Goal: Task Accomplishment & Management: Manage account settings

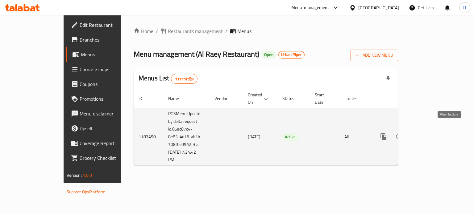
click at [431, 134] on icon "enhanced table" at bounding box center [428, 137] width 6 height 6
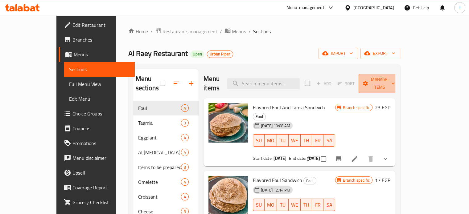
click at [395, 76] on span "Manage items" at bounding box center [379, 83] width 31 height 15
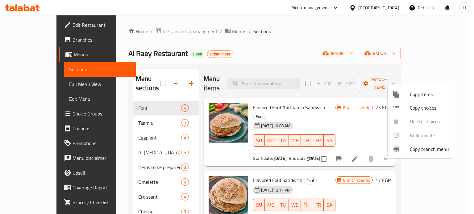
click at [420, 147] on span "Copy branch menu" at bounding box center [429, 149] width 39 height 7
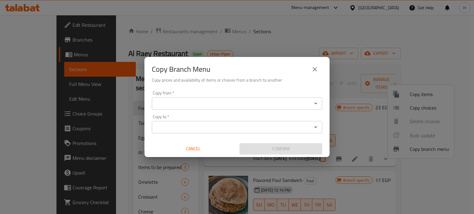
click at [316, 67] on icon "close" at bounding box center [314, 69] width 7 height 7
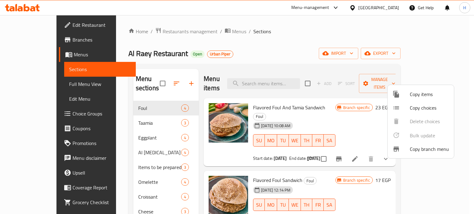
click at [421, 147] on span "Copy branch menu" at bounding box center [429, 149] width 39 height 7
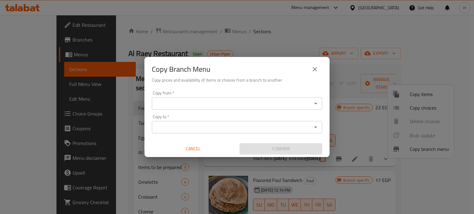
click at [201, 105] on input "Copy from   *" at bounding box center [232, 103] width 156 height 9
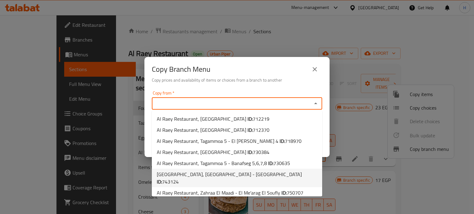
click at [205, 172] on span "Al Raey Restaurant, Heliopolis - Korba ID: 743124" at bounding box center [237, 178] width 160 height 15
type input "Al Raey Restaurant, Heliopolis - Korba"
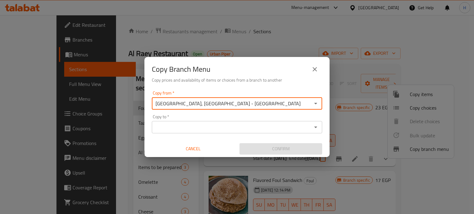
click at [312, 103] on icon "Open" at bounding box center [315, 103] width 7 height 7
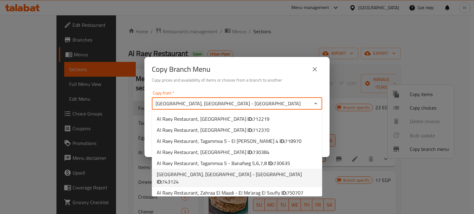
click at [162, 177] on b "ID:" at bounding box center [159, 181] width 5 height 9
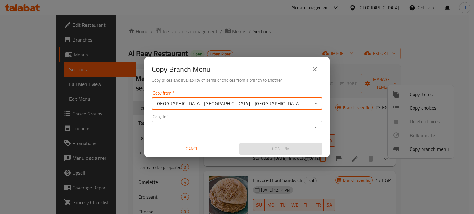
click at [226, 131] on input "Copy to   *" at bounding box center [232, 127] width 156 height 9
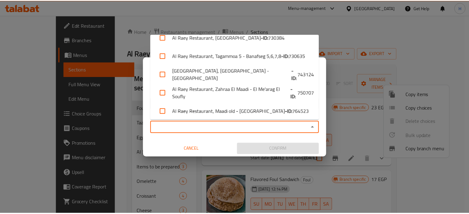
scroll to position [67, 0]
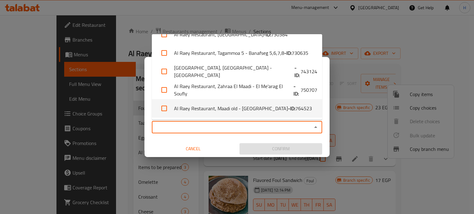
click at [164, 109] on input "checkbox" at bounding box center [164, 108] width 15 height 15
checkbox input "true"
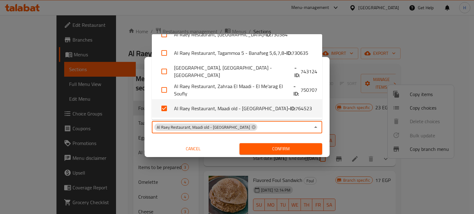
click at [275, 149] on span "Confirm" at bounding box center [280, 149] width 73 height 8
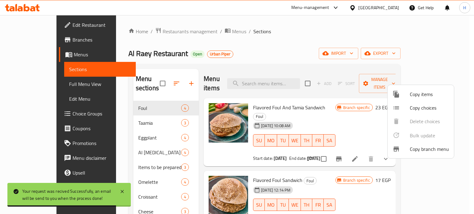
click at [33, 39] on div at bounding box center [237, 107] width 474 height 214
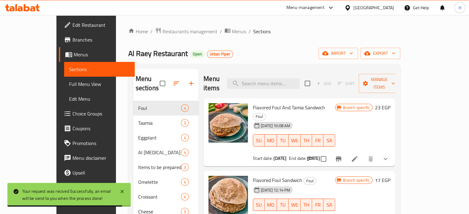
click at [73, 39] on span "Branches" at bounding box center [101, 39] width 57 height 7
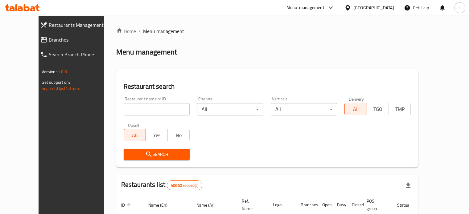
click at [133, 111] on input "search" at bounding box center [157, 109] width 66 height 12
paste input "pocket pizza"
type input "pocket pizza"
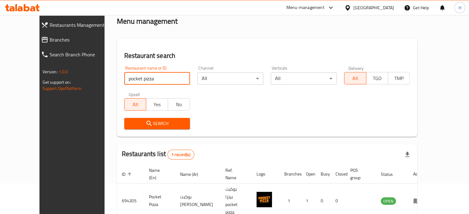
scroll to position [48, 0]
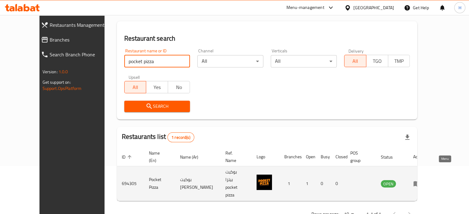
click at [421, 180] on icon "enhanced table" at bounding box center [416, 183] width 7 height 7
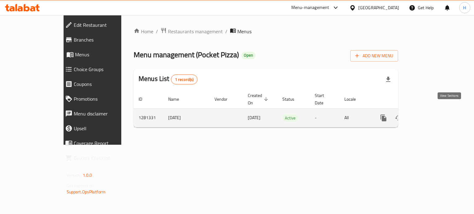
click at [431, 115] on icon "enhanced table" at bounding box center [428, 118] width 6 height 6
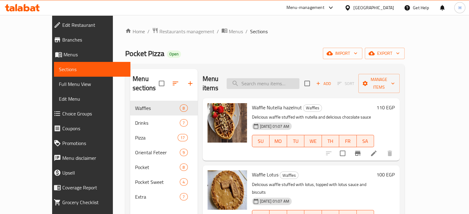
click at [293, 79] on input "search" at bounding box center [263, 83] width 73 height 11
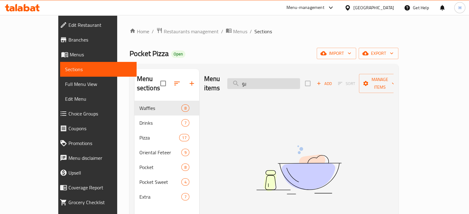
type input "ب"
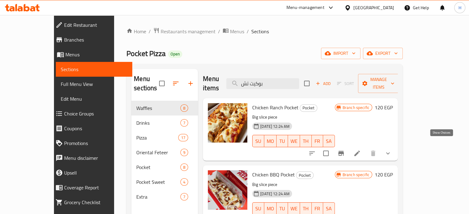
type input "بوكيت تش"
click at [392, 150] on icon "show more" at bounding box center [387, 153] width 7 height 7
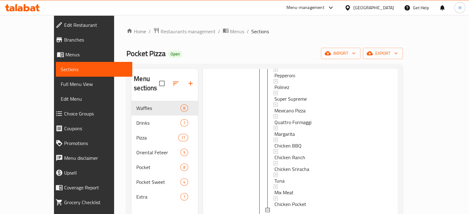
scroll to position [216, 0]
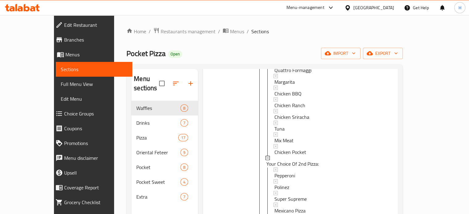
click at [15, 7] on icon at bounding box center [22, 7] width 35 height 7
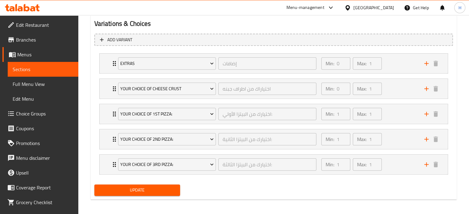
scroll to position [341, 0]
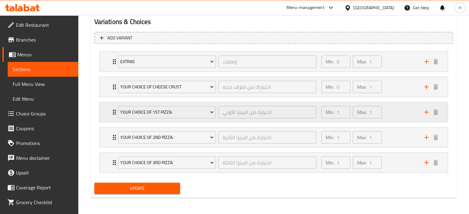
click at [105, 72] on div "Your Choice Of 1st Pizza: اختيارك من البيتزا الأولي: ​ Min: 1 ​ Max: 1 ​" at bounding box center [274, 62] width 348 height 20
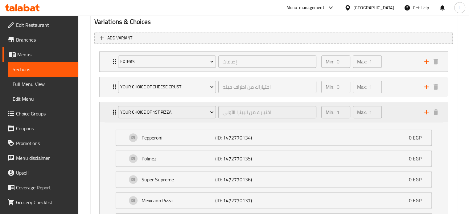
click at [105, 113] on div "Your Choice Of 1st Pizza: اختيارك من البيتزا الأولي: ​ Min: 1 ​ Max: 1 ​" at bounding box center [274, 112] width 348 height 20
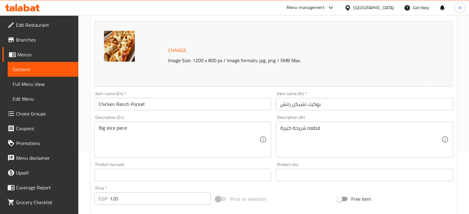
scroll to position [62, 0]
click at [26, 54] on span "Menus" at bounding box center [45, 54] width 56 height 7
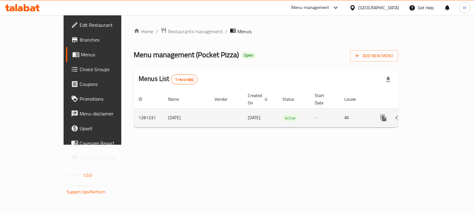
click at [431, 115] on icon "enhanced table" at bounding box center [428, 118] width 6 height 6
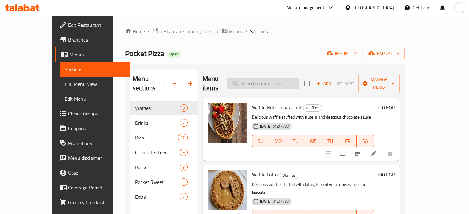
click at [285, 80] on input "search" at bounding box center [263, 83] width 73 height 11
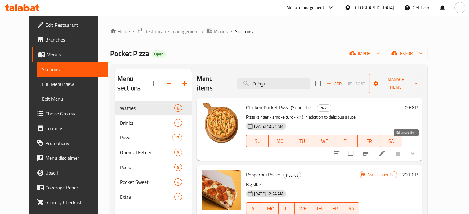
type input "بوكيت"
drag, startPoint x: 404, startPoint y: 144, endPoint x: 406, endPoint y: 104, distance: 39.8
click at [405, 104] on div "Chicken Pocket Pizza (Super Test) Pizza Pizza (zinger - smoke turk - kiri) in a…" at bounding box center [324, 130] width 161 height 58
click at [420, 146] on button "show more" at bounding box center [412, 153] width 15 height 15
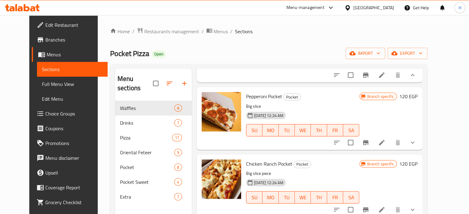
scroll to position [154, 0]
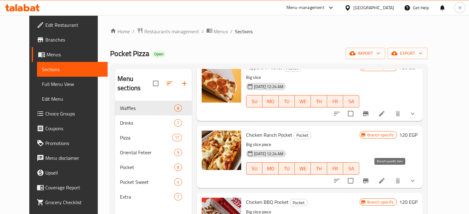
click at [370, 177] on icon "Branch-specific-item" at bounding box center [365, 180] width 7 height 7
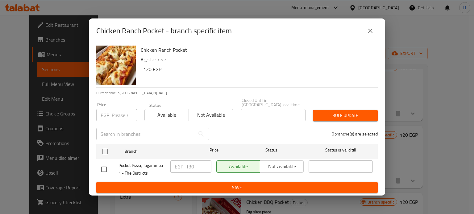
click at [372, 34] on icon "close" at bounding box center [370, 30] width 7 height 7
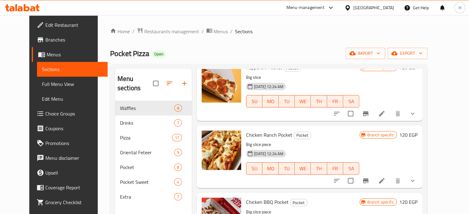
click at [259, 131] on span "Chicken Ranch Pocket" at bounding box center [269, 135] width 46 height 9
copy h6 "Chicken Ranch Pocket"
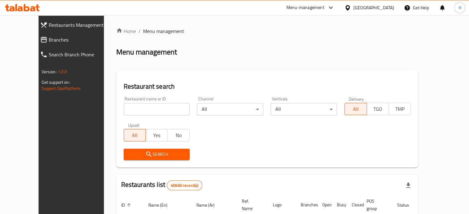
drag, startPoint x: 139, startPoint y: 109, endPoint x: 143, endPoint y: 108, distance: 4.0
click at [139, 109] on input "search" at bounding box center [157, 109] width 66 height 12
type input "ل"
type input "grand kunafa"
click at [147, 157] on span "Search" at bounding box center [157, 155] width 56 height 8
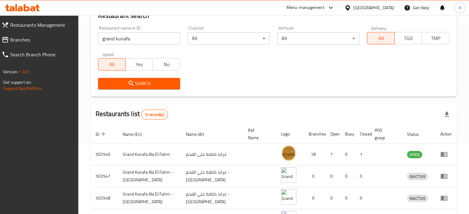
scroll to position [93, 0]
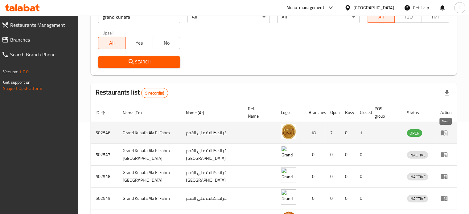
click at [446, 133] on icon "enhanced table" at bounding box center [446, 133] width 2 height 2
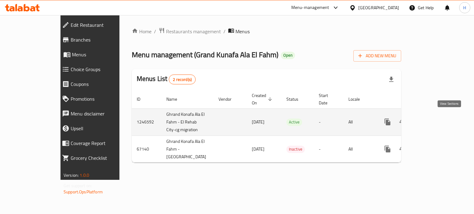
click at [435, 120] on icon "enhanced table" at bounding box center [432, 122] width 6 height 6
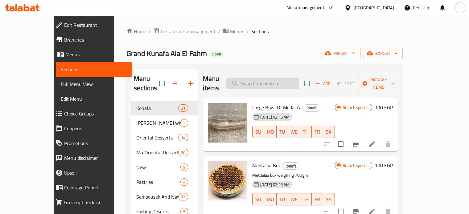
click at [267, 81] on input "search" at bounding box center [262, 83] width 73 height 11
type input "f"
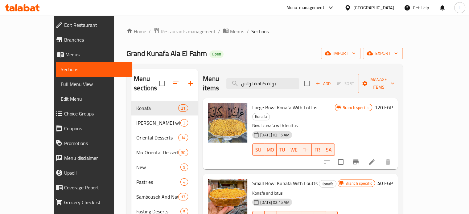
type input "بولة كنافة لوتس"
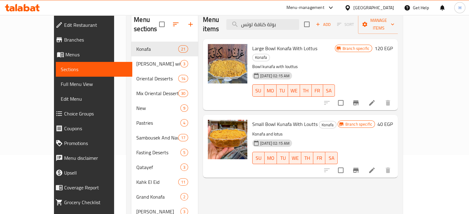
scroll to position [62, 0]
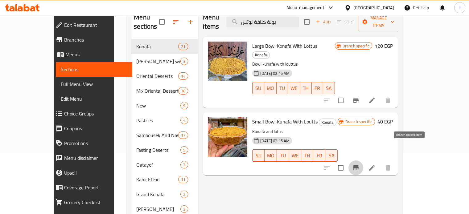
click at [360, 164] on icon "Branch-specific-item" at bounding box center [355, 167] width 7 height 7
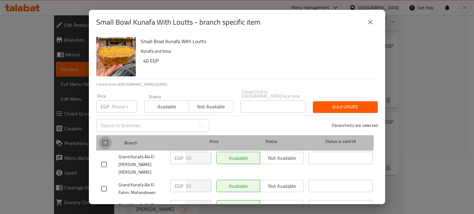
click at [101, 137] on input "checkbox" at bounding box center [105, 143] width 13 height 13
checkbox input "true"
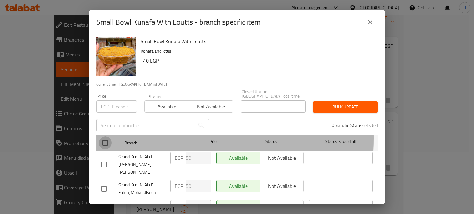
checkbox input "true"
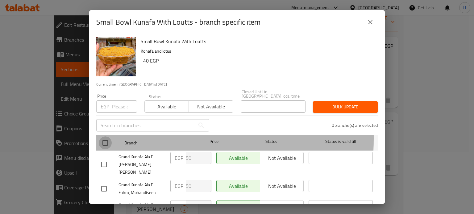
checkbox input "true"
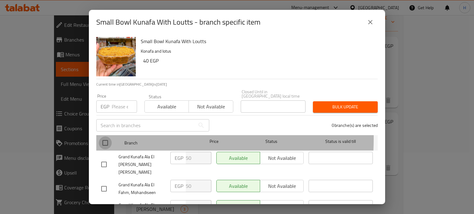
checkbox input "true"
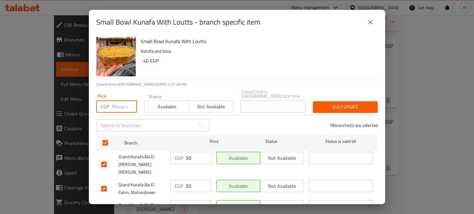
click at [117, 103] on input "number" at bounding box center [124, 107] width 25 height 12
type input "65"
click at [332, 106] on span "Bulk update" at bounding box center [345, 107] width 55 height 8
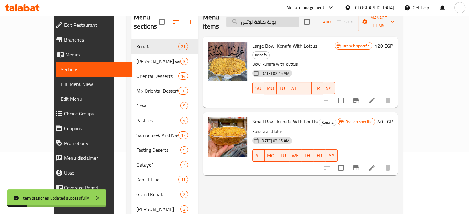
click at [270, 18] on input "بولة كنافة لوتس" at bounding box center [262, 22] width 73 height 11
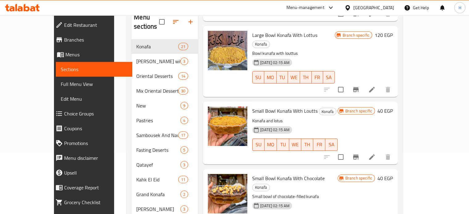
scroll to position [185, 0]
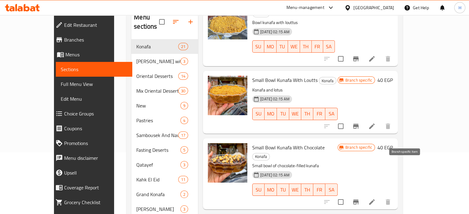
type input "بولة كنافة"
click at [359, 200] on icon "Branch-specific-item" at bounding box center [356, 202] width 6 height 5
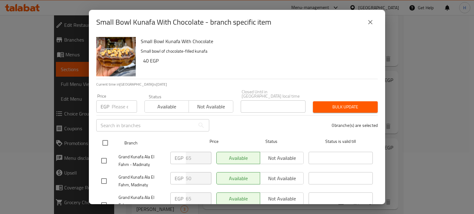
click at [107, 140] on input "checkbox" at bounding box center [105, 143] width 13 height 13
checkbox input "true"
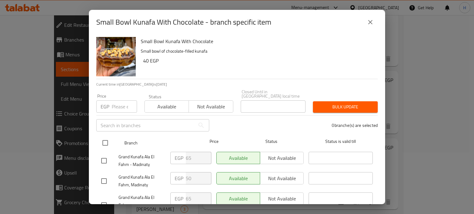
checkbox input "true"
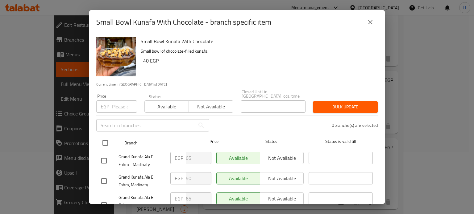
checkbox input "true"
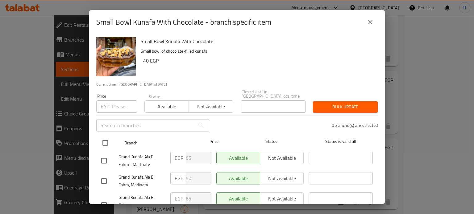
checkbox input "true"
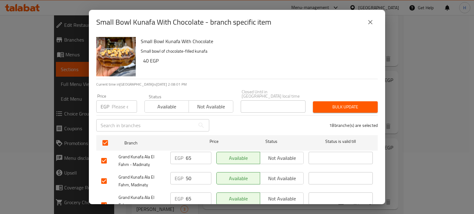
click at [119, 102] on input "number" at bounding box center [124, 107] width 25 height 12
type input "65"
click at [338, 105] on span "Bulk update" at bounding box center [345, 107] width 55 height 8
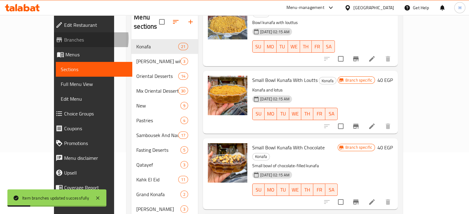
click at [64, 39] on span "Branches" at bounding box center [95, 39] width 63 height 7
